Goal: Find specific page/section: Find specific page/section

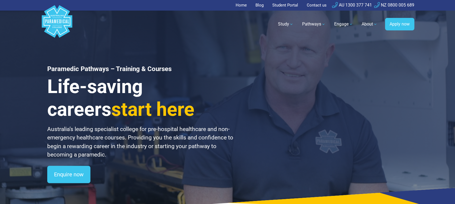
click at [412, 88] on div "Paramedic Pathways – Training & Courses Life-saving careers start here Australi…" at bounding box center [227, 109] width 380 height 218
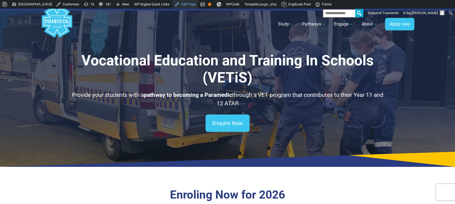
click at [198, 4] on link "Edit Page" at bounding box center [184, 4] width 25 height 9
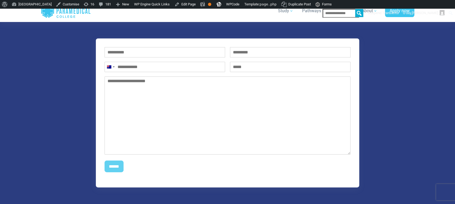
scroll to position [687, 0]
